Goal: Task Accomplishment & Management: Use online tool/utility

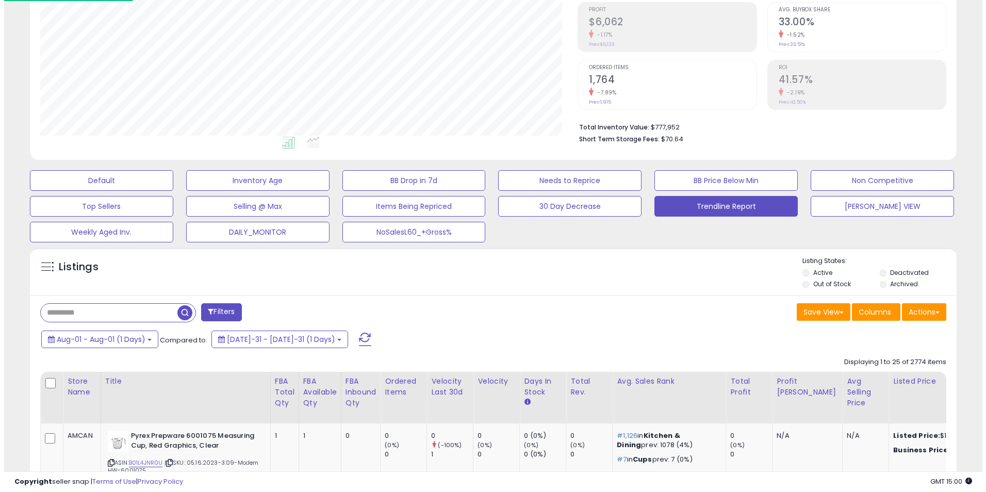
scroll to position [211, 538]
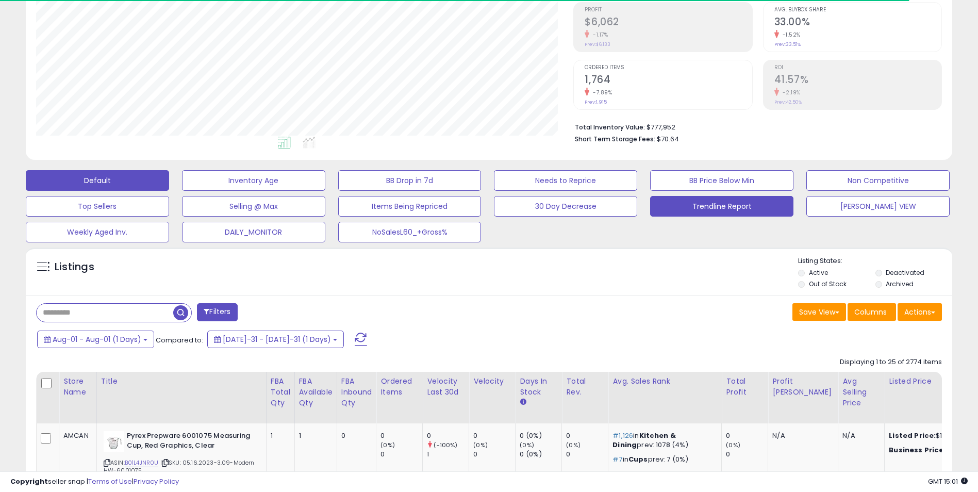
click at [144, 179] on button "Default" at bounding box center [97, 180] width 143 height 21
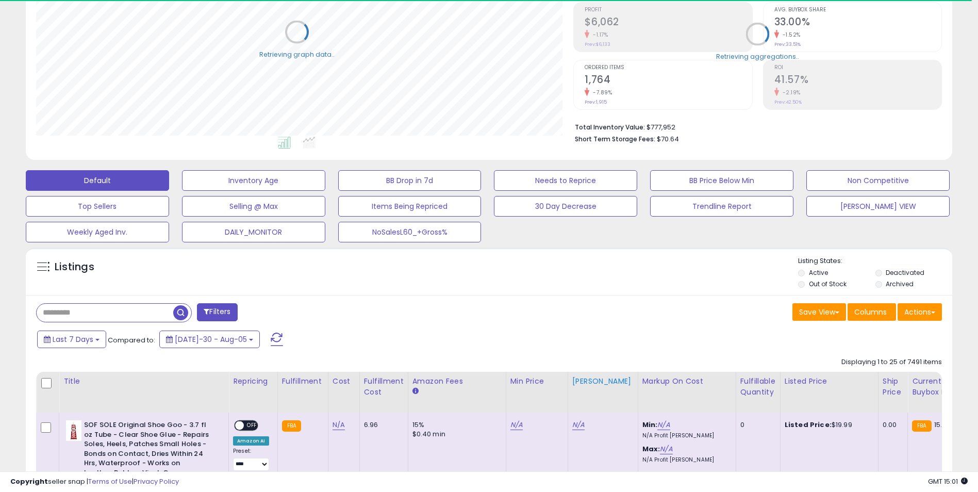
scroll to position [515390, 515064]
click at [96, 344] on button "Last 7 Days" at bounding box center [71, 340] width 69 height 18
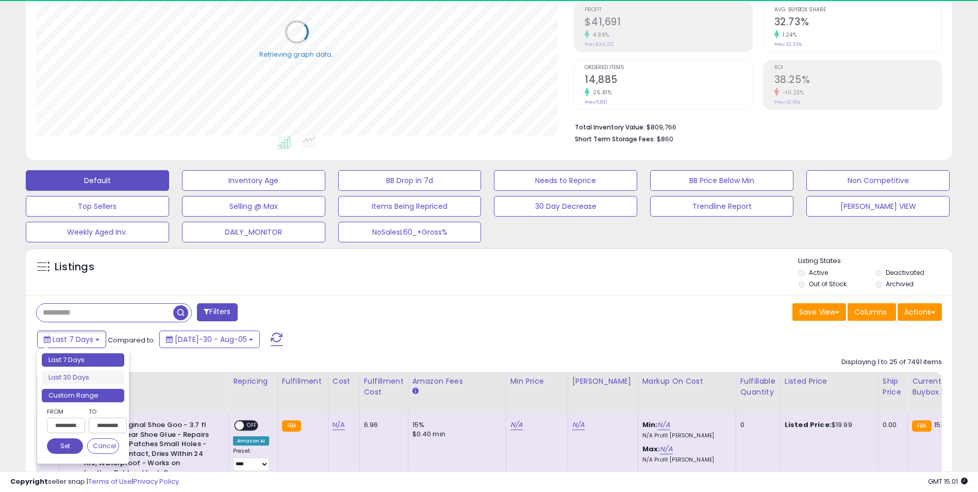
click at [77, 399] on li "Custom Range" at bounding box center [83, 396] width 82 height 14
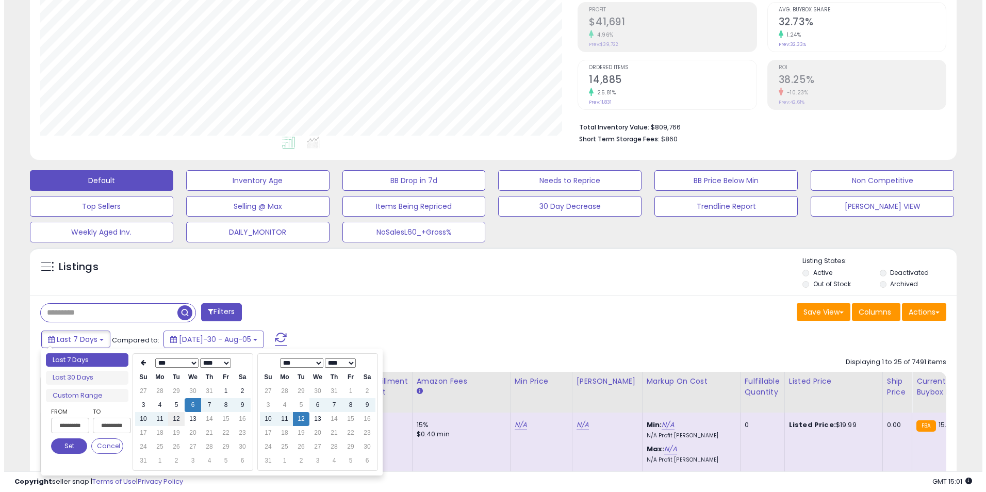
scroll to position [211, 538]
click at [171, 422] on td "12" at bounding box center [172, 419] width 16 height 14
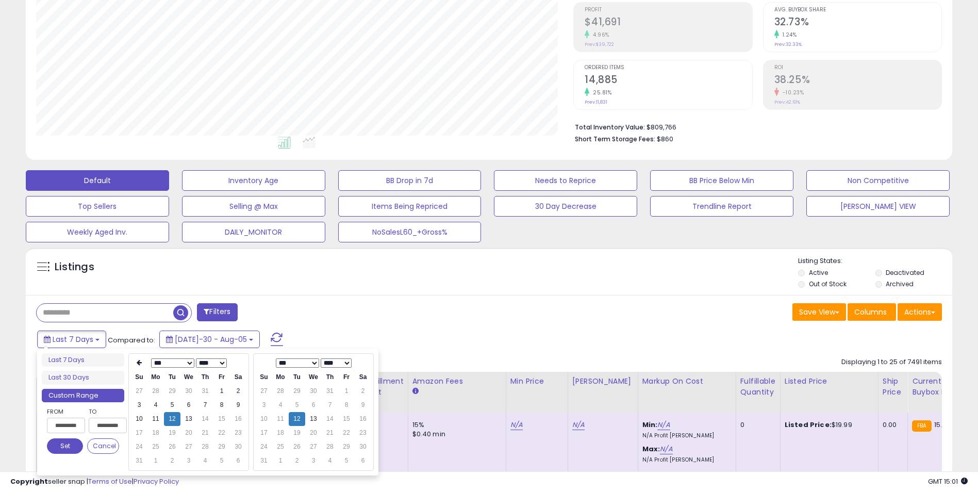
type input "**********"
click at [68, 447] on button "Set" at bounding box center [65, 445] width 36 height 15
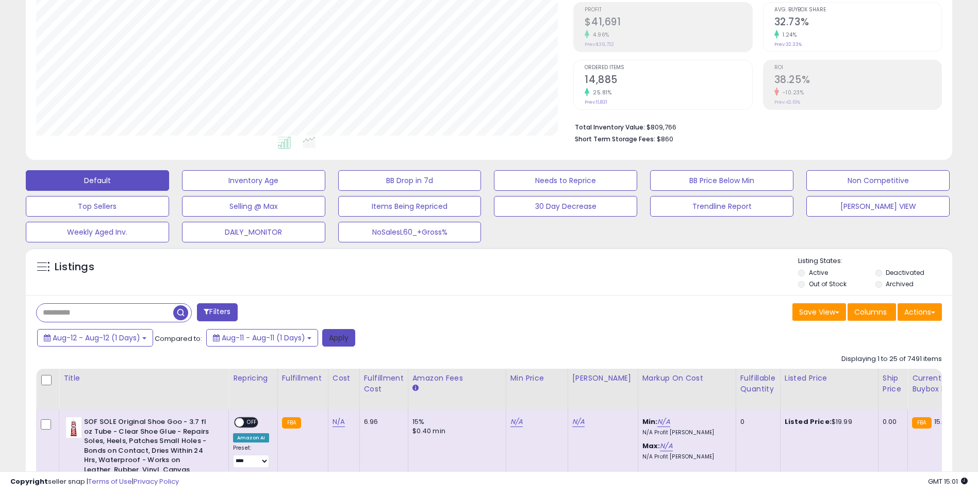
click at [336, 337] on button "Apply" at bounding box center [338, 338] width 33 height 18
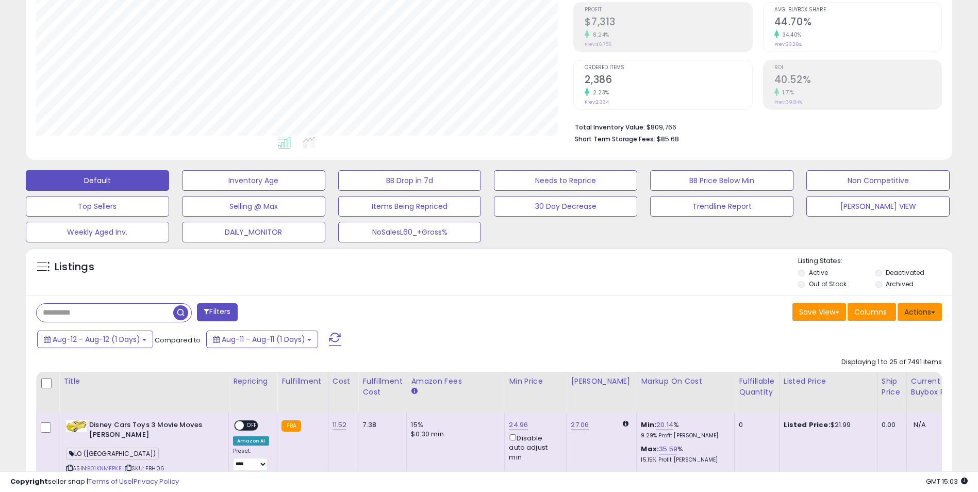
click at [916, 311] on button "Actions" at bounding box center [920, 312] width 44 height 18
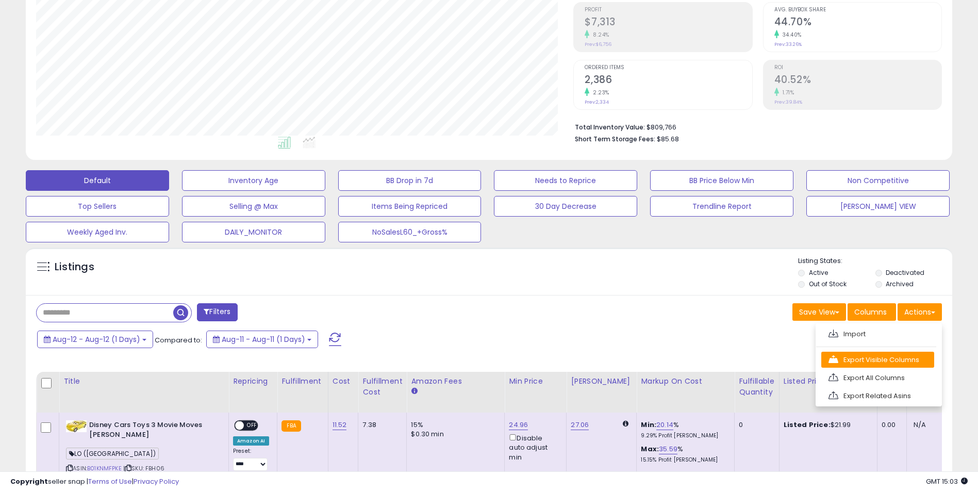
click at [873, 360] on link "Export Visible Columns" at bounding box center [877, 360] width 113 height 16
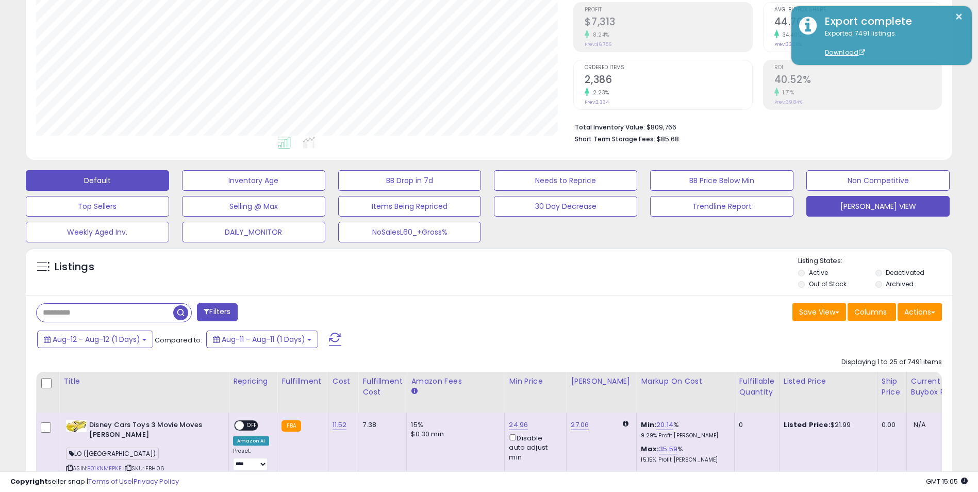
click at [325, 191] on button "[PERSON_NAME] VIEW" at bounding box center [253, 180] width 143 height 21
